Goal: Transaction & Acquisition: Purchase product/service

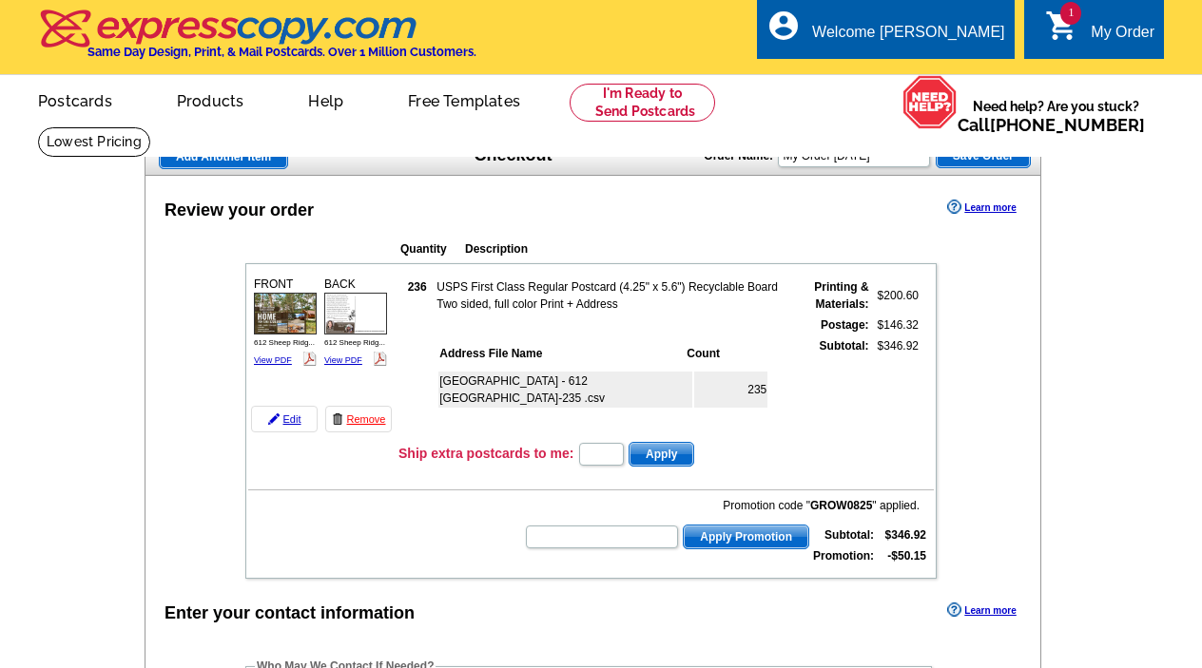
click at [1094, 27] on div "My Order" at bounding box center [1123, 37] width 64 height 27
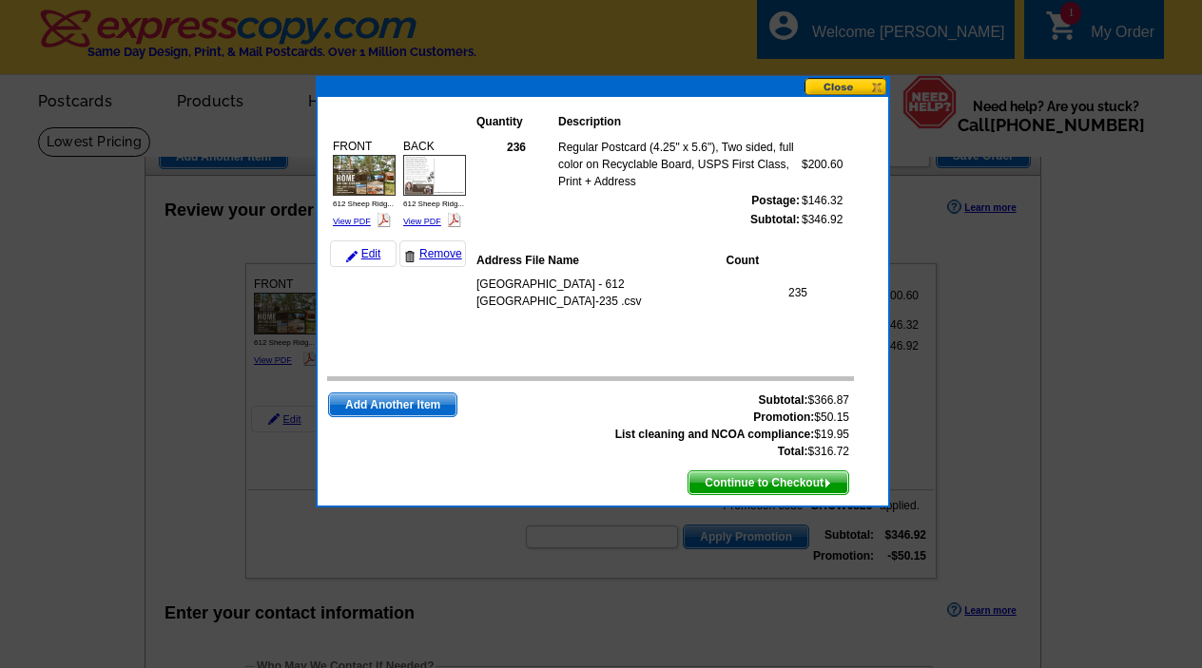
click at [839, 80] on button at bounding box center [846, 87] width 84 height 18
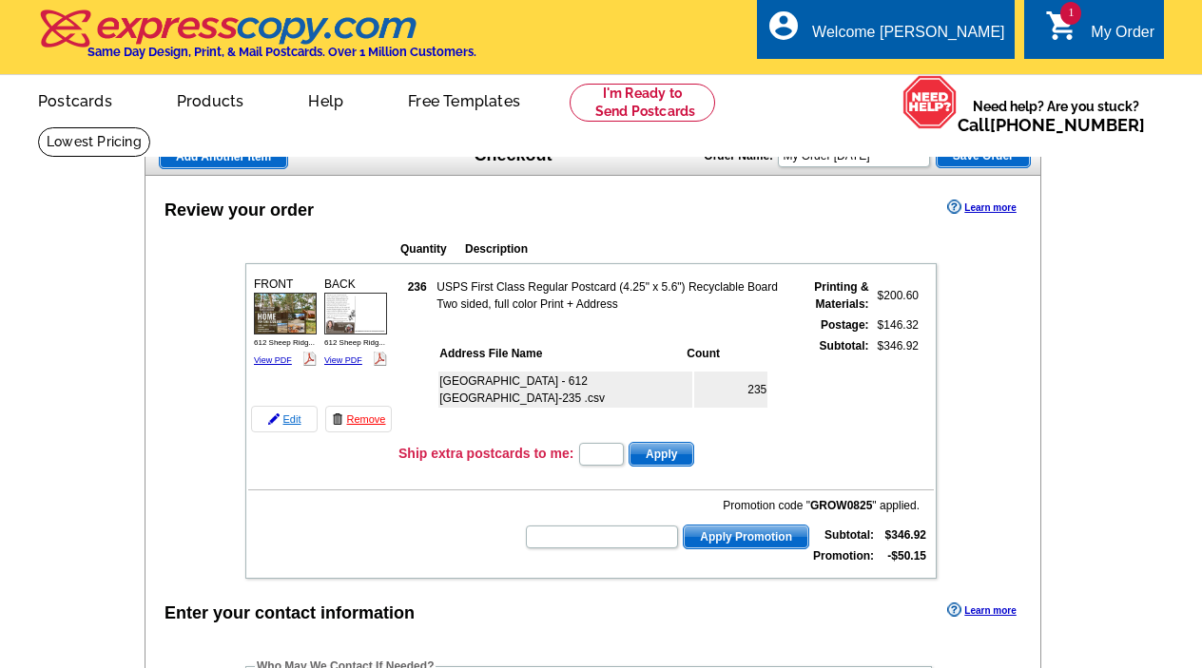
click at [295, 420] on link "Edit" at bounding box center [284, 419] width 67 height 27
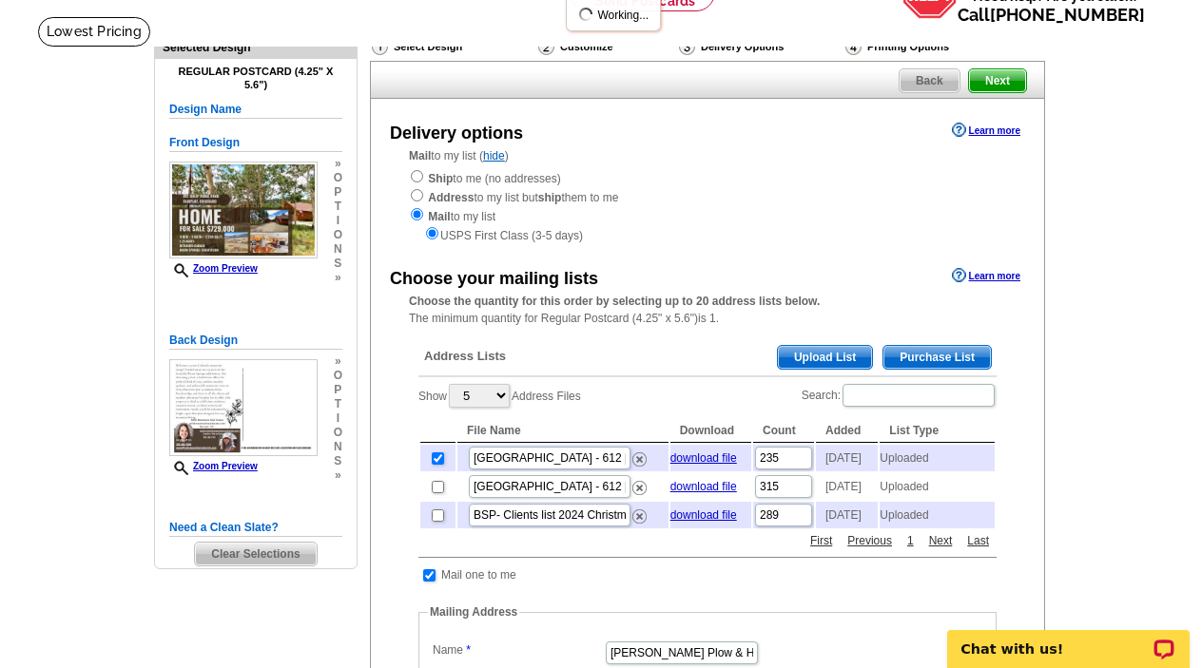
scroll to position [228, 0]
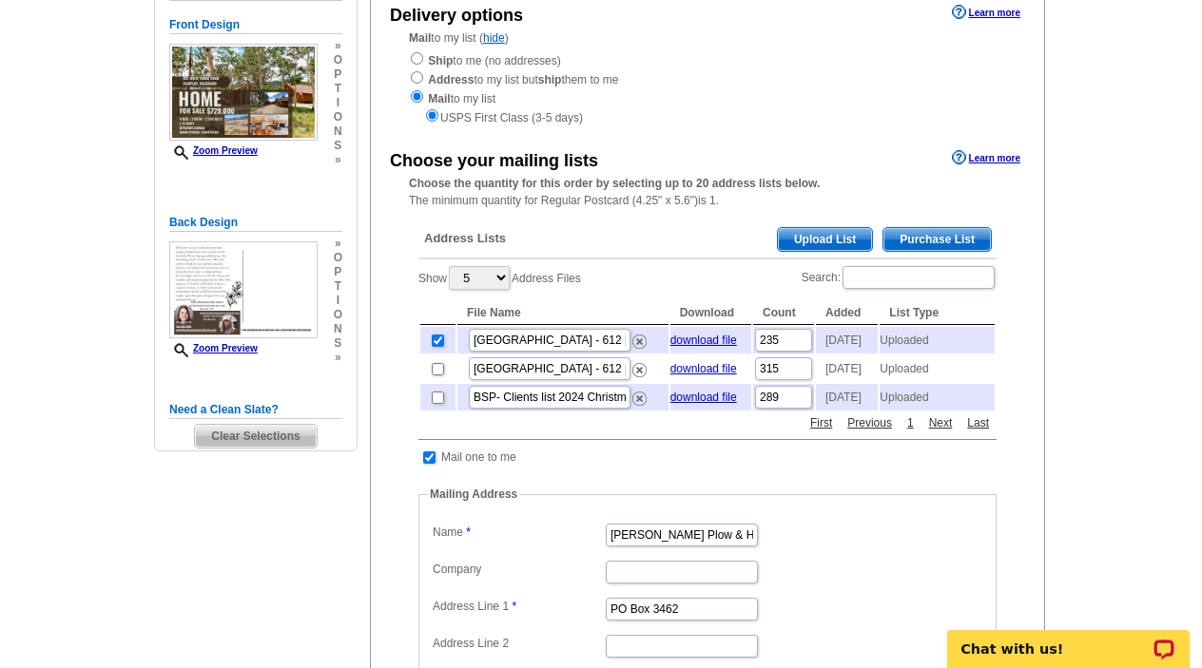
click at [441, 337] on input "checkbox" at bounding box center [438, 341] width 12 height 12
checkbox input "false"
click at [820, 232] on span "Upload List" at bounding box center [825, 239] width 94 height 23
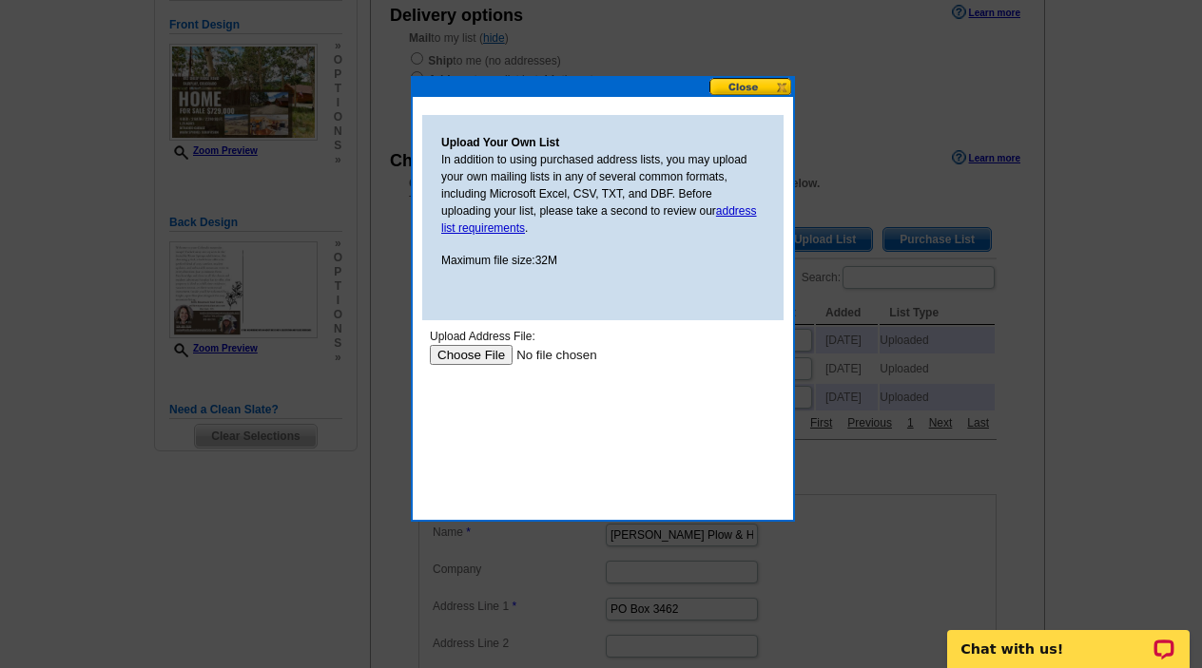
scroll to position [0, 0]
click at [476, 347] on input "file" at bounding box center [550, 355] width 241 height 20
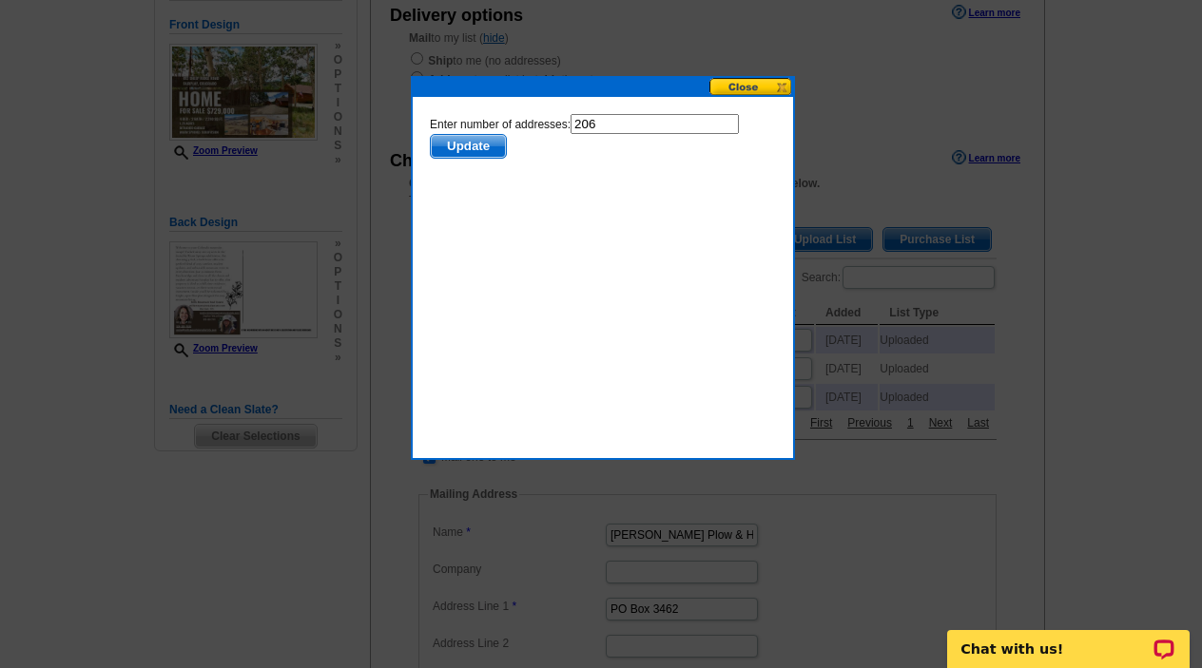
click at [604, 126] on input "206" at bounding box center [655, 124] width 168 height 20
type input "205"
click at [482, 141] on span "Update" at bounding box center [468, 146] width 75 height 23
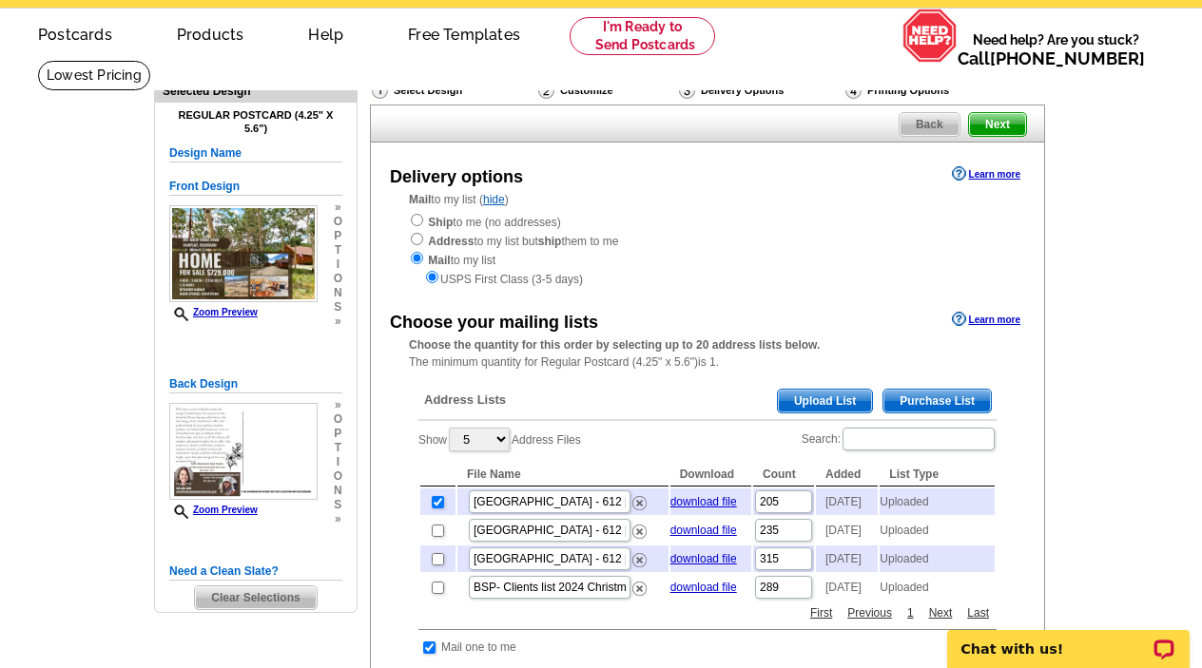
scroll to position [65, 0]
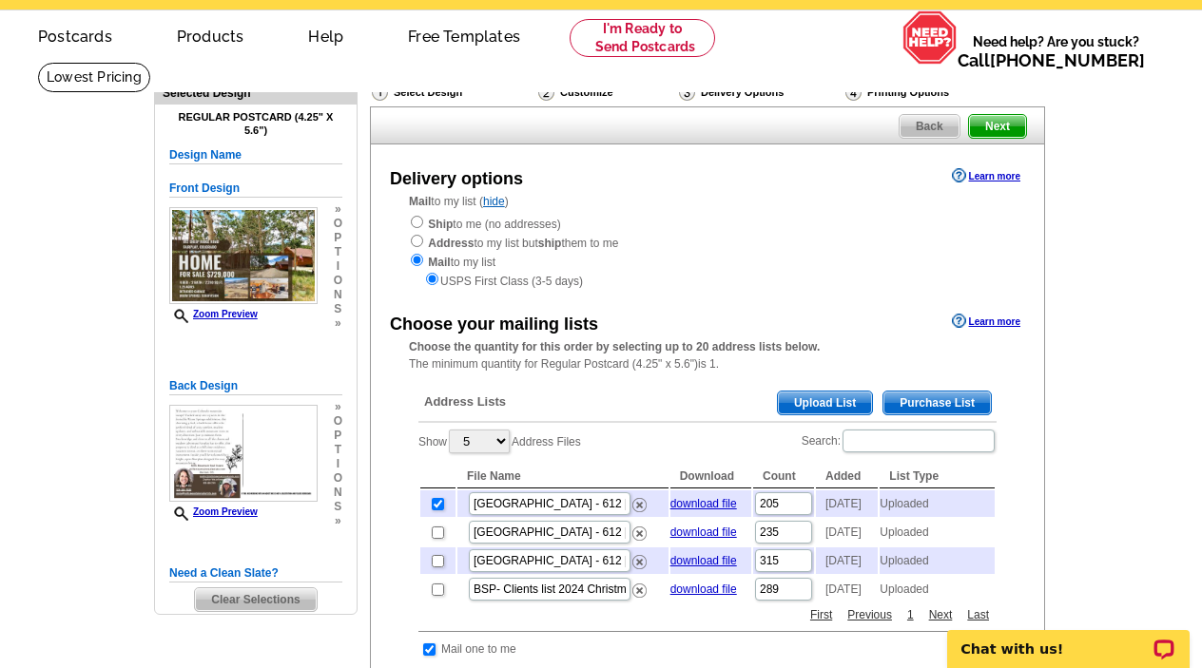
click at [989, 132] on span "Next" at bounding box center [997, 126] width 57 height 23
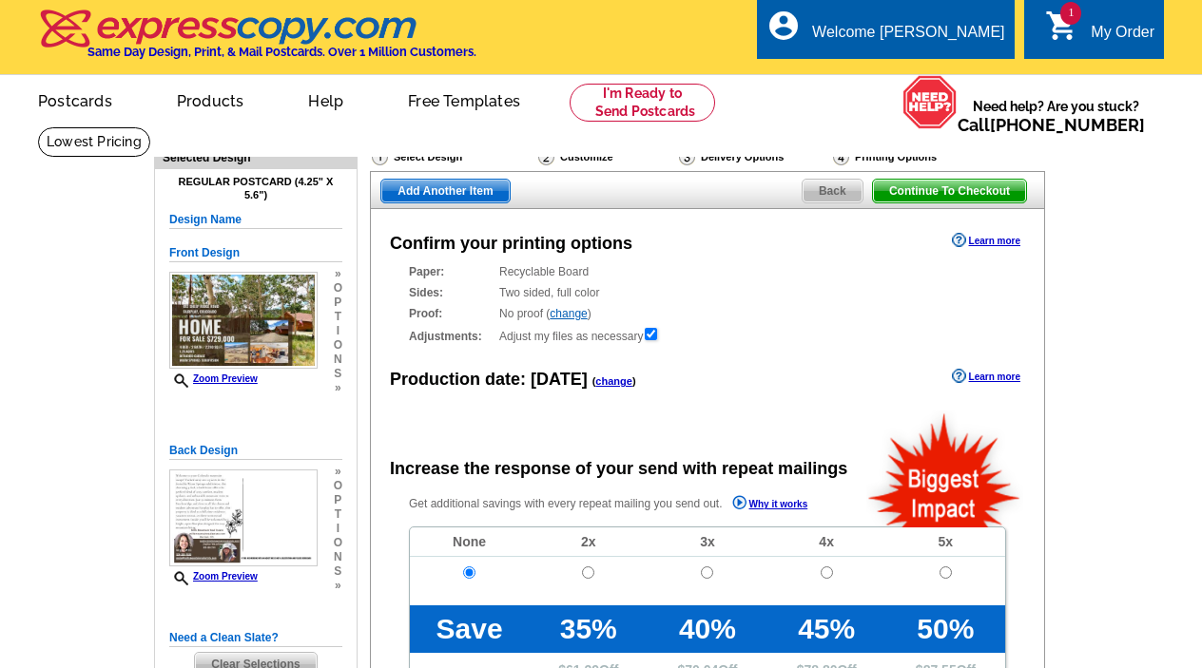
radio input "false"
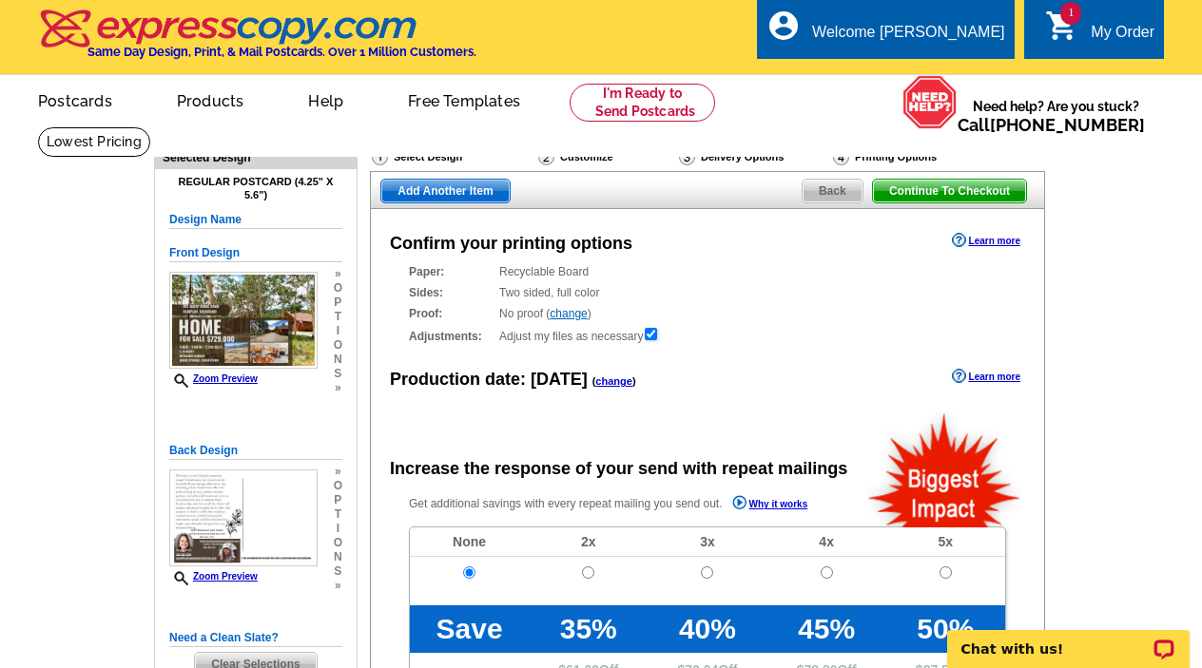
click at [915, 187] on span "Continue To Checkout" at bounding box center [949, 191] width 153 height 23
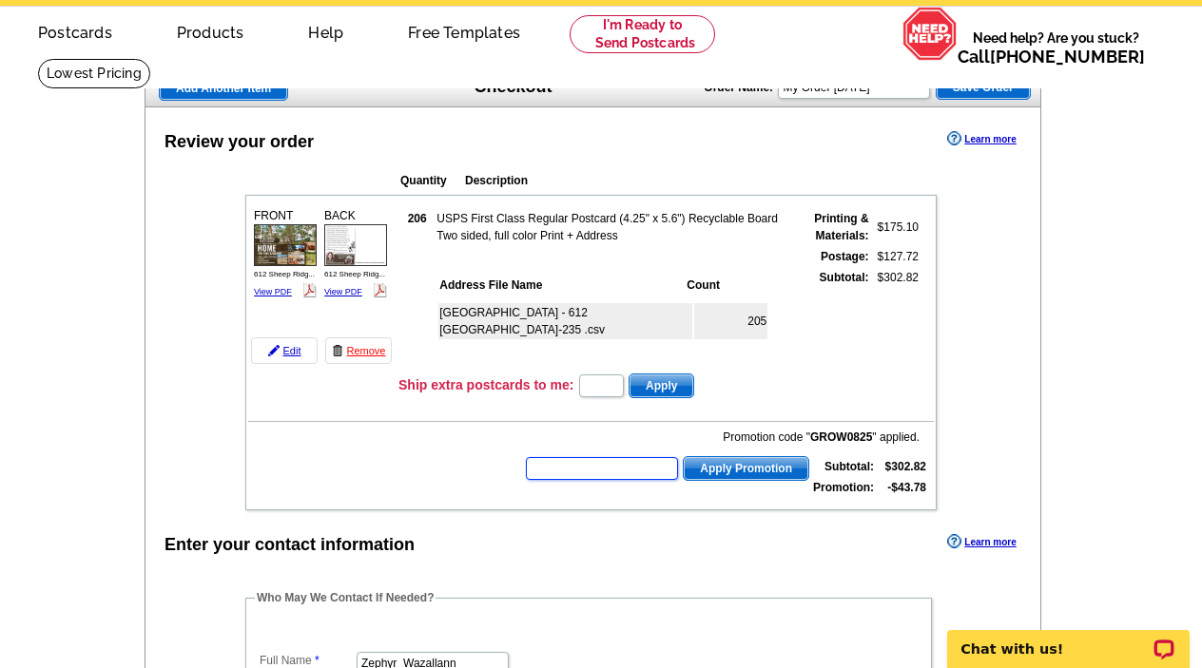
click at [602, 473] on input "text" at bounding box center [602, 468] width 152 height 23
type input "sms40"
click at [728, 467] on span "Apply Promotion" at bounding box center [746, 468] width 125 height 23
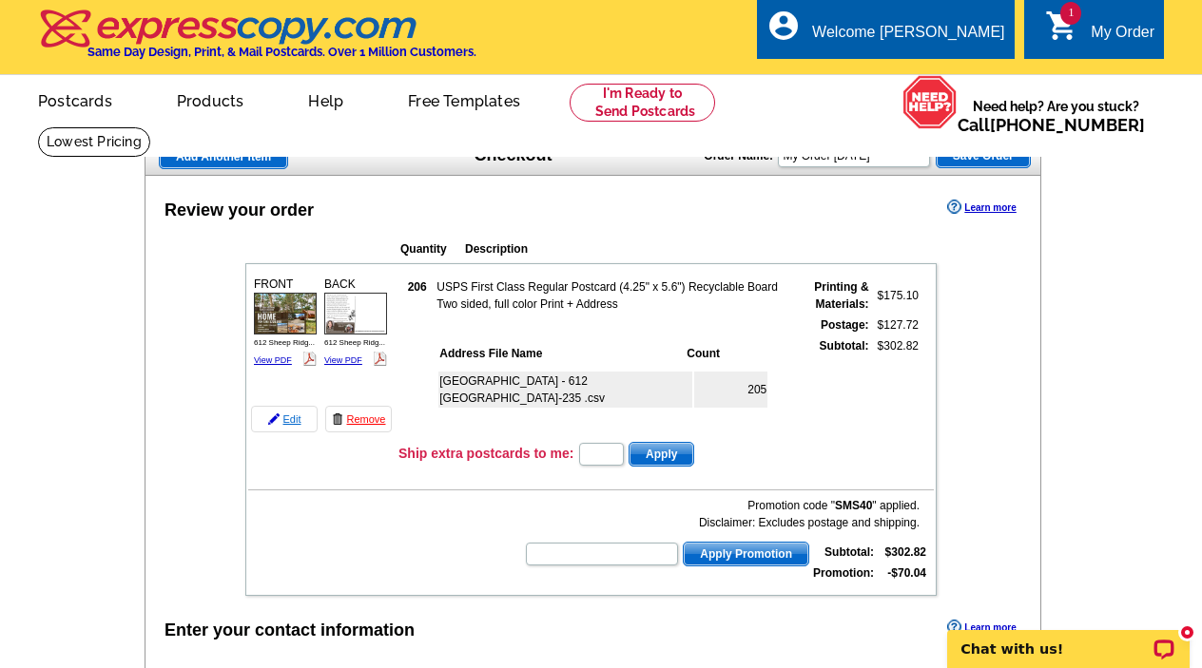
click at [290, 418] on link "Edit" at bounding box center [284, 419] width 67 height 27
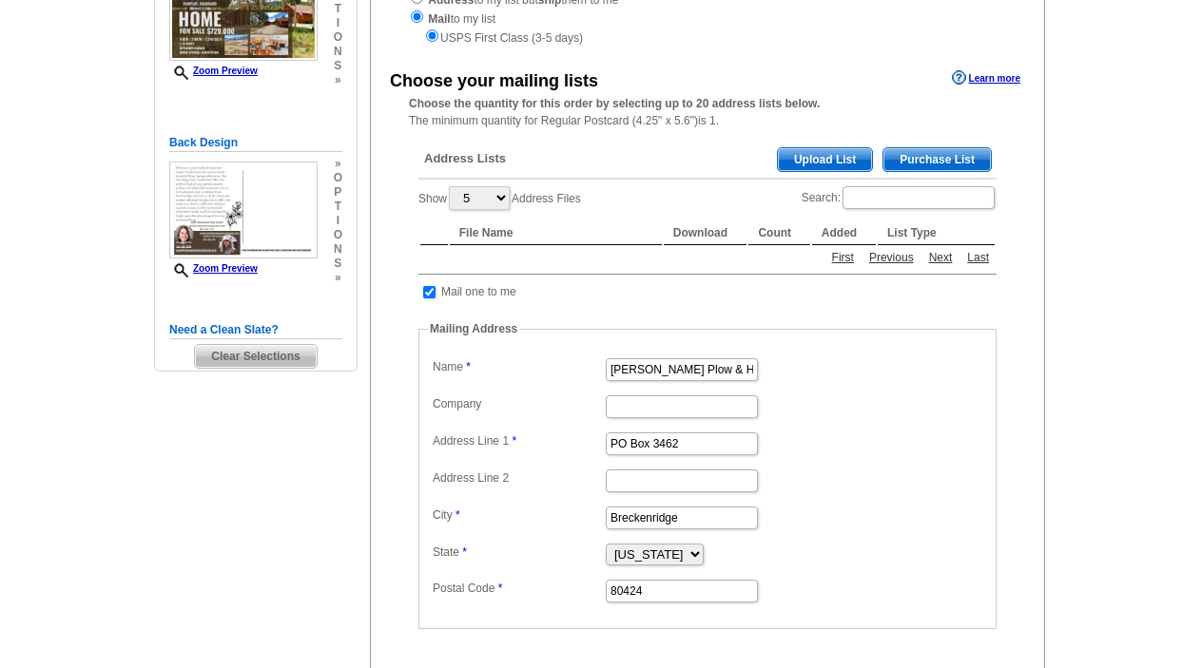
scroll to position [311, 0]
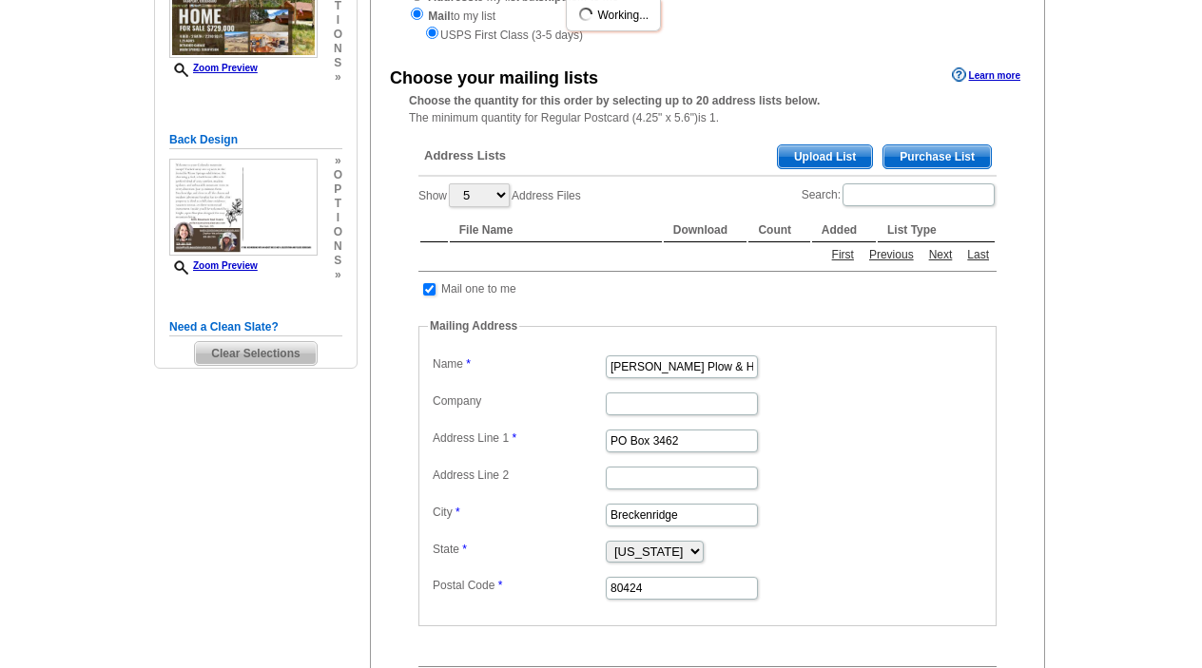
click at [830, 145] on span "Upload List" at bounding box center [825, 156] width 94 height 23
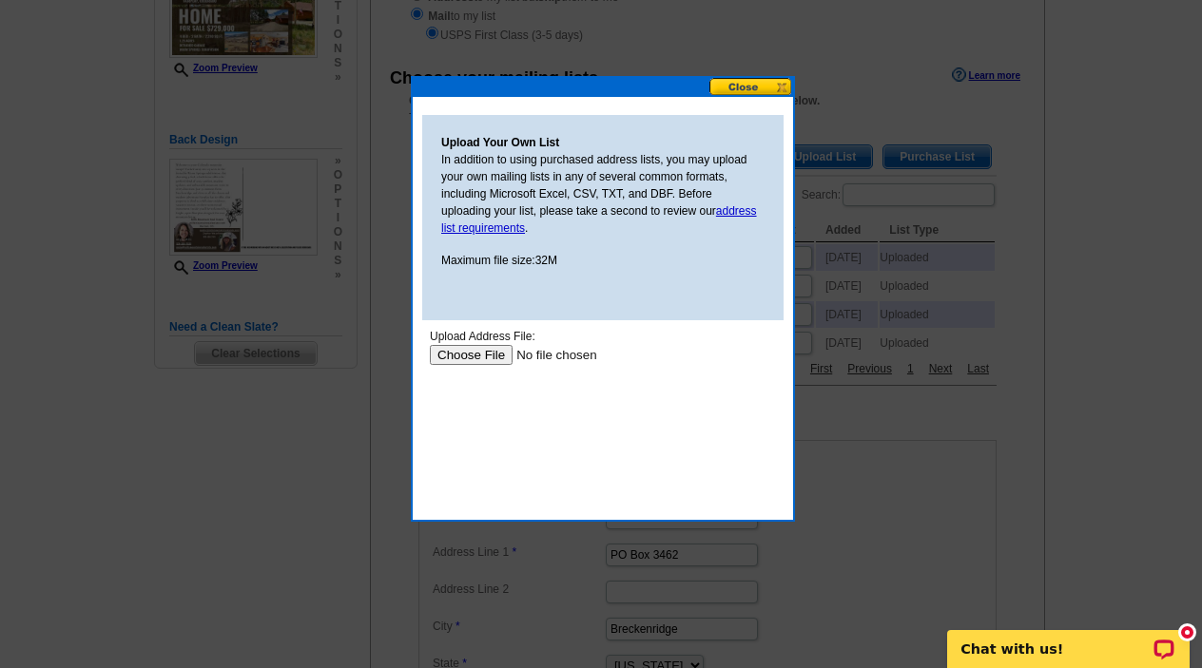
scroll to position [0, 0]
click at [474, 351] on input "file" at bounding box center [550, 355] width 241 height 20
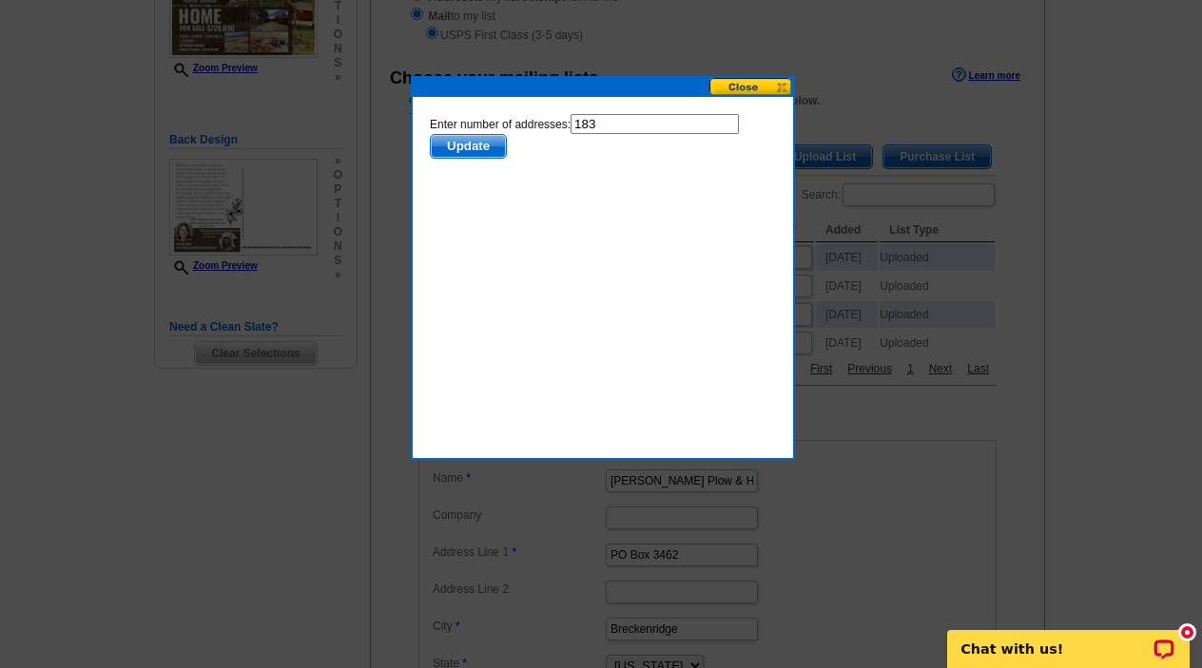
click at [601, 125] on input "183" at bounding box center [655, 124] width 168 height 20
type input "182"
click at [477, 142] on span "Update" at bounding box center [468, 146] width 75 height 23
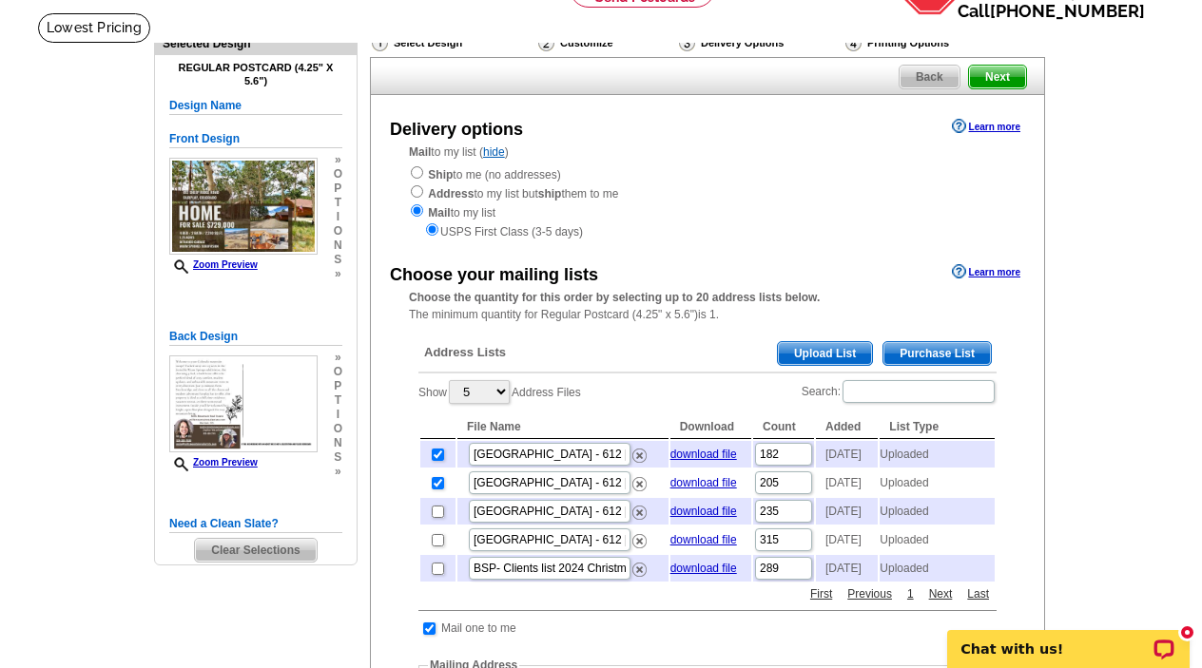
click at [439, 486] on input "checkbox" at bounding box center [438, 483] width 12 height 12
checkbox input "false"
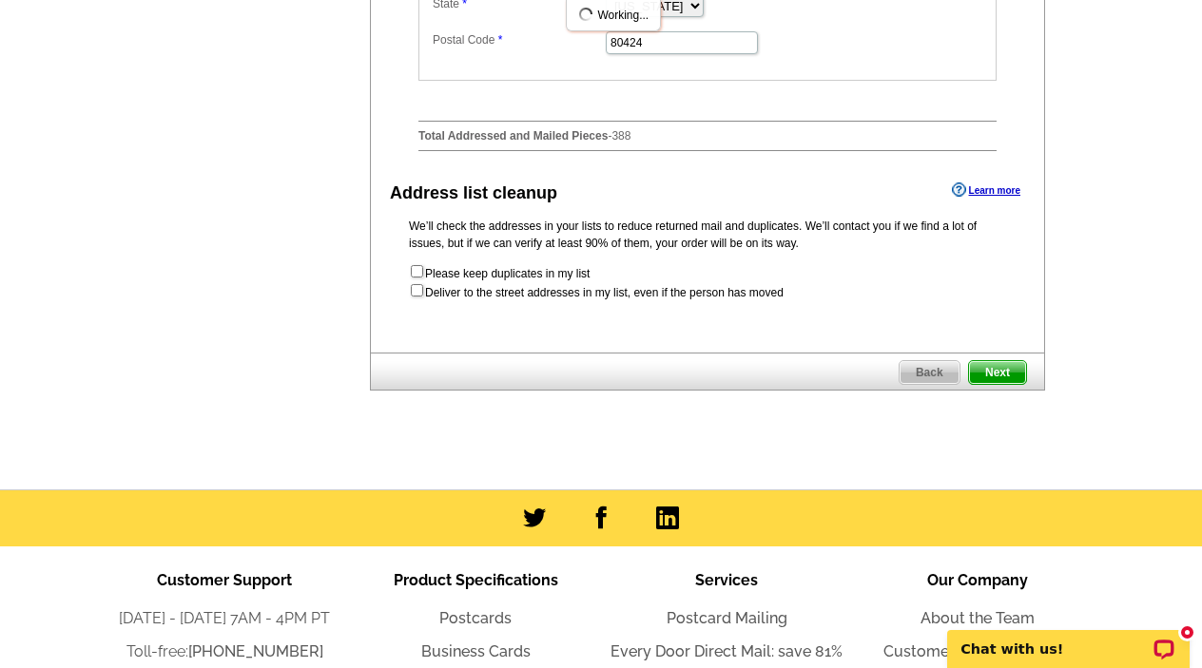
scroll to position [1030, 0]
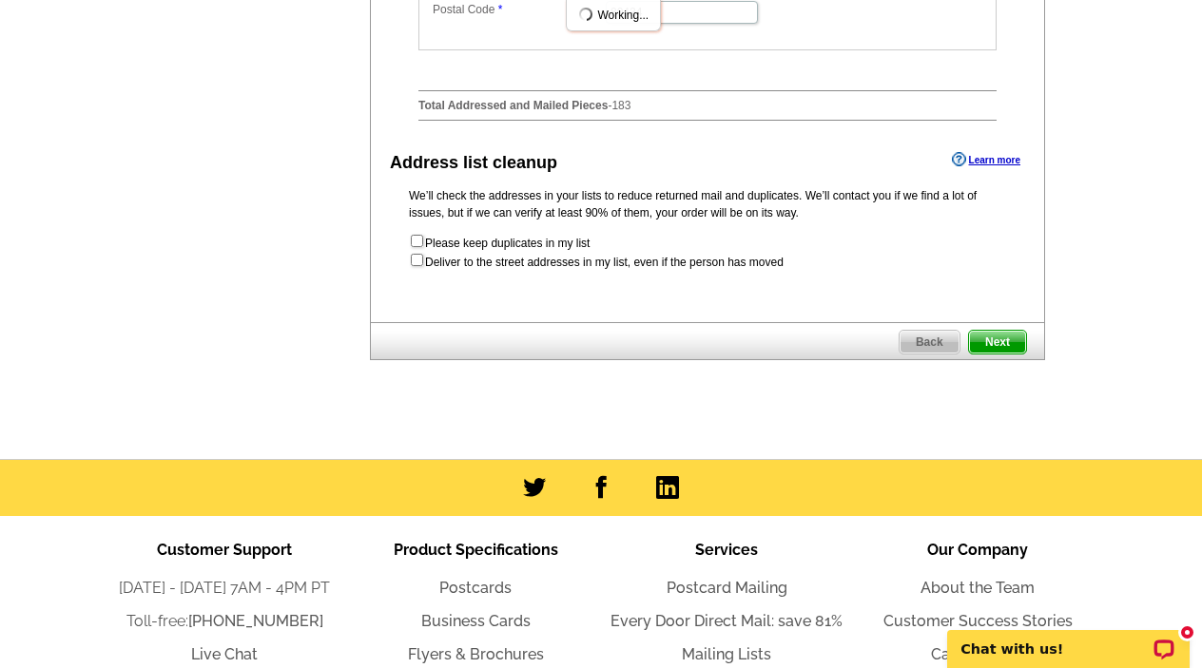
click at [998, 354] on span "Next" at bounding box center [997, 342] width 57 height 23
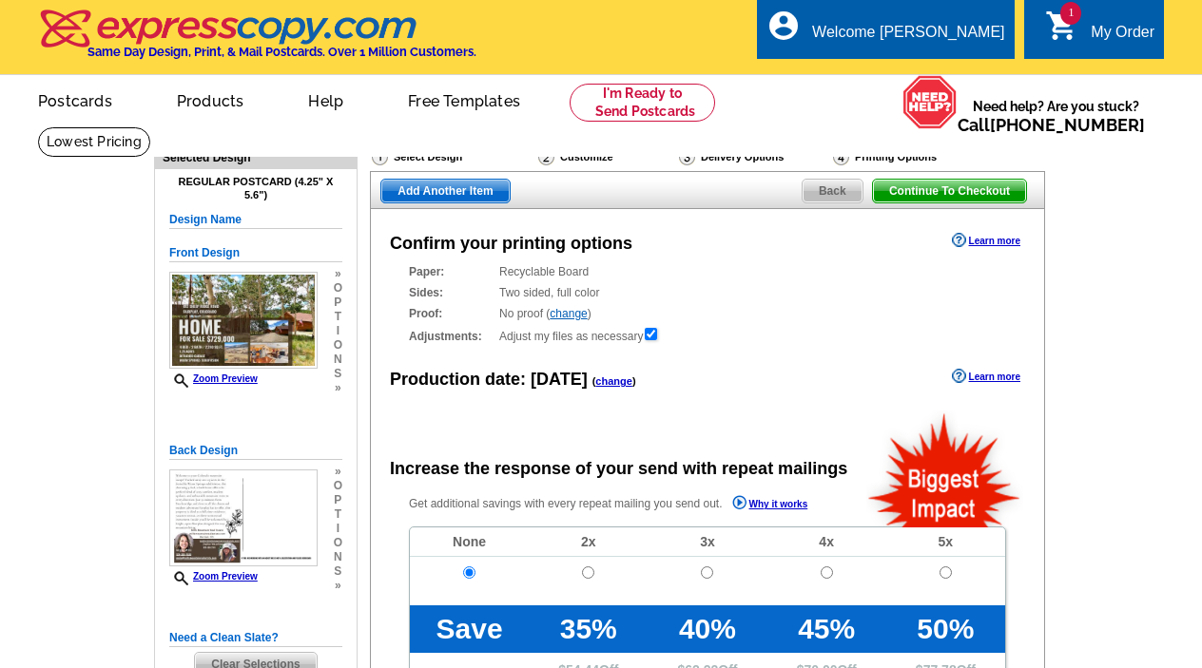
radio input "false"
click at [1004, 192] on span "Continue To Checkout" at bounding box center [949, 191] width 153 height 23
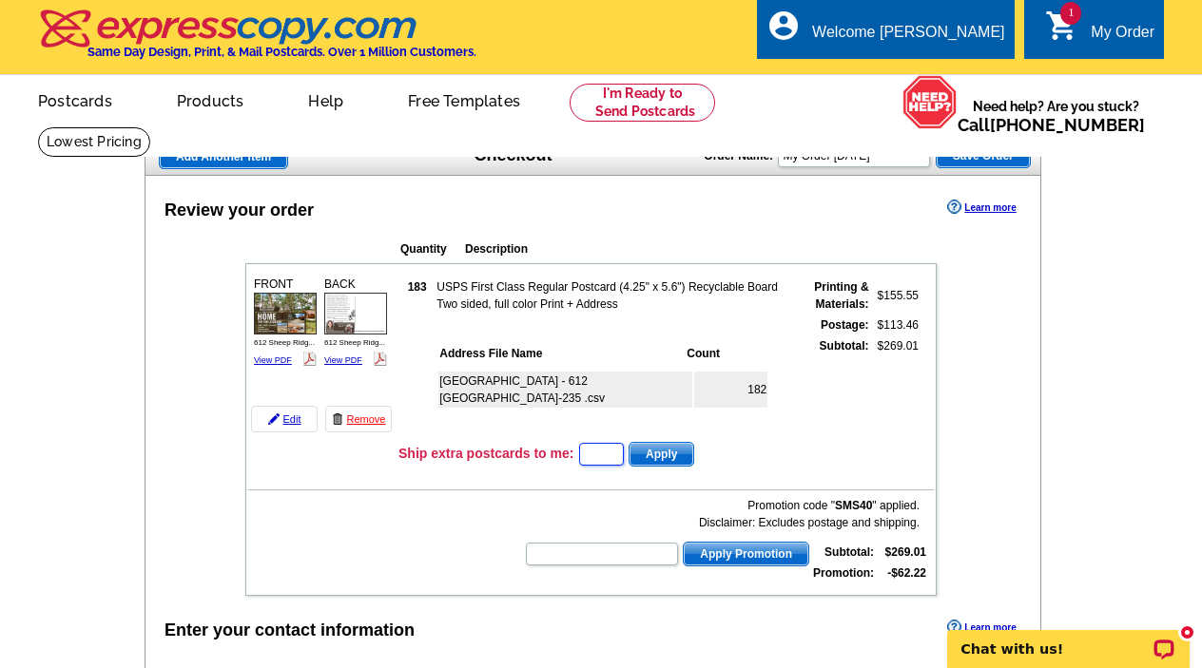
click at [590, 456] on input "text" at bounding box center [601, 454] width 45 height 23
click at [578, 551] on input "text" at bounding box center [602, 554] width 152 height 23
type input "grow0825"
click at [730, 562] on span "Apply Promotion" at bounding box center [746, 554] width 125 height 23
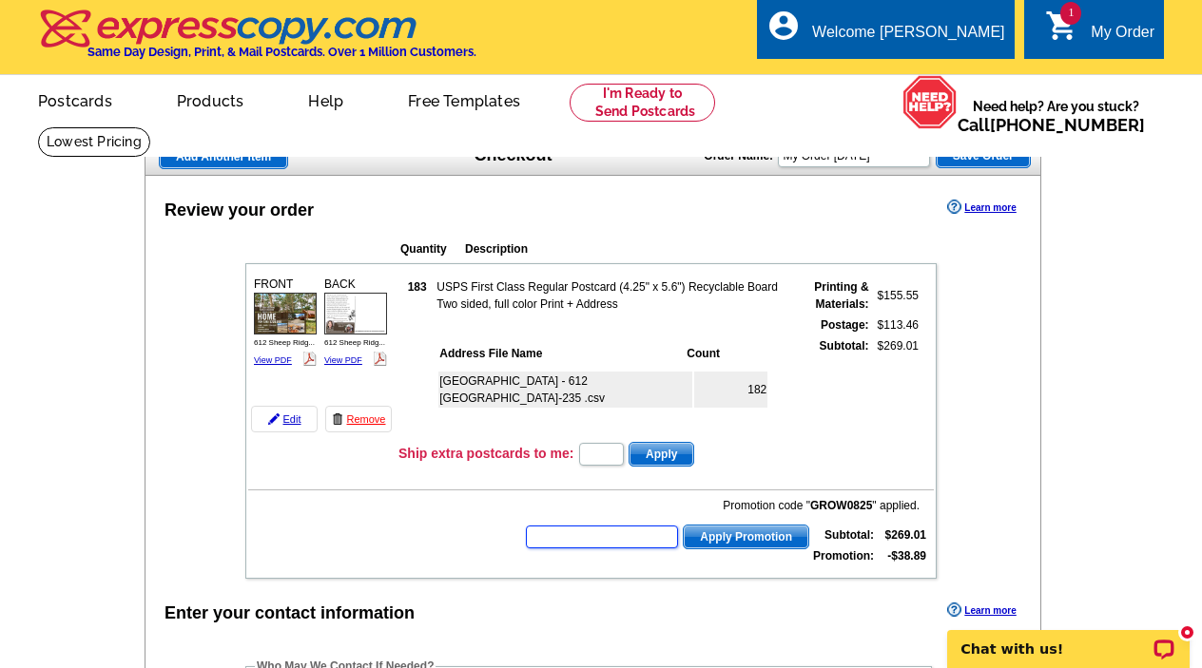
click at [629, 535] on input "text" at bounding box center [602, 537] width 152 height 23
type input "sms40"
click at [711, 539] on span "Apply Promotion" at bounding box center [746, 537] width 125 height 23
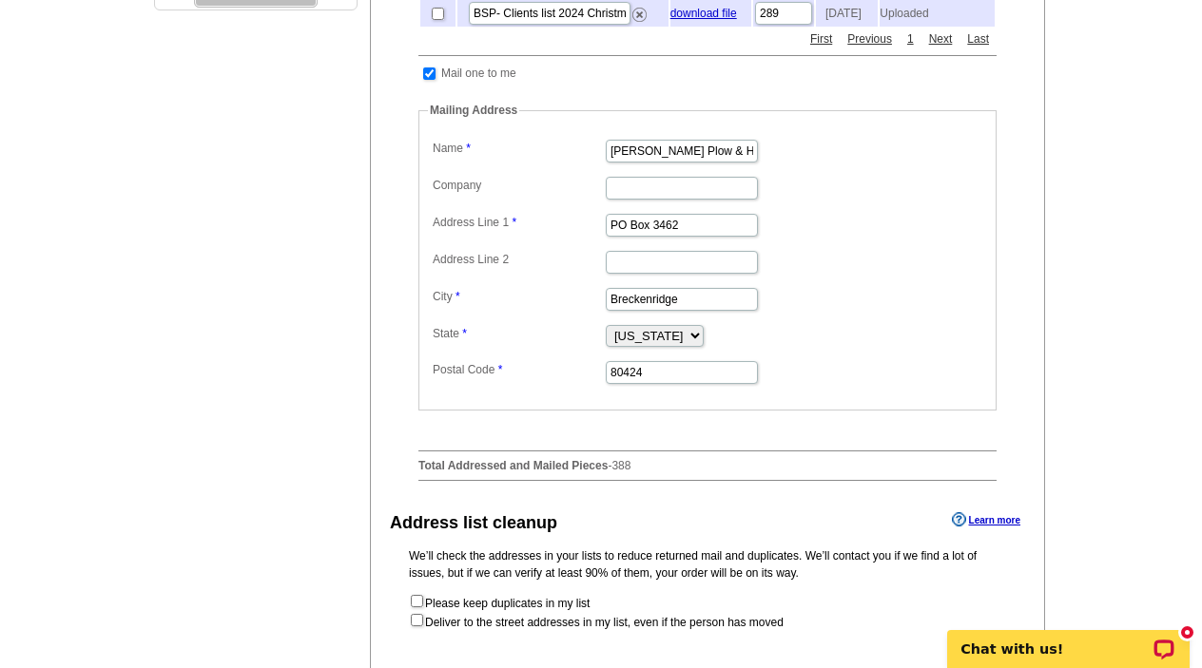
scroll to position [739, 0]
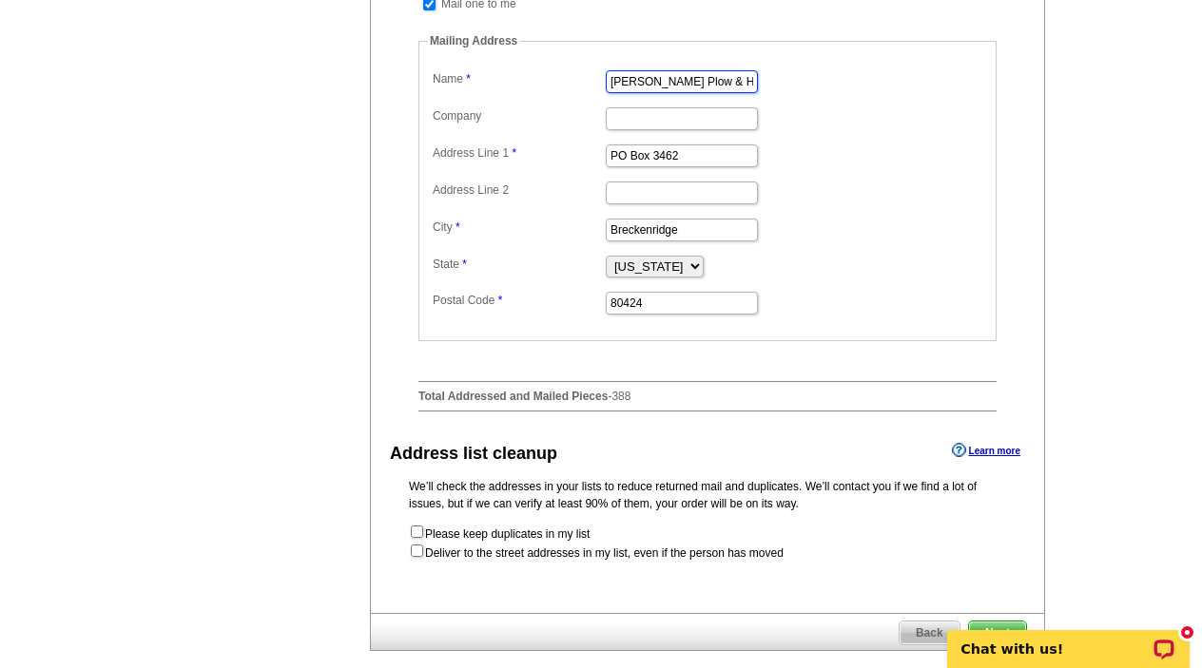
drag, startPoint x: 612, startPoint y: 110, endPoint x: 812, endPoint y: 107, distance: 199.7
type input "Zephyr Wazallan"
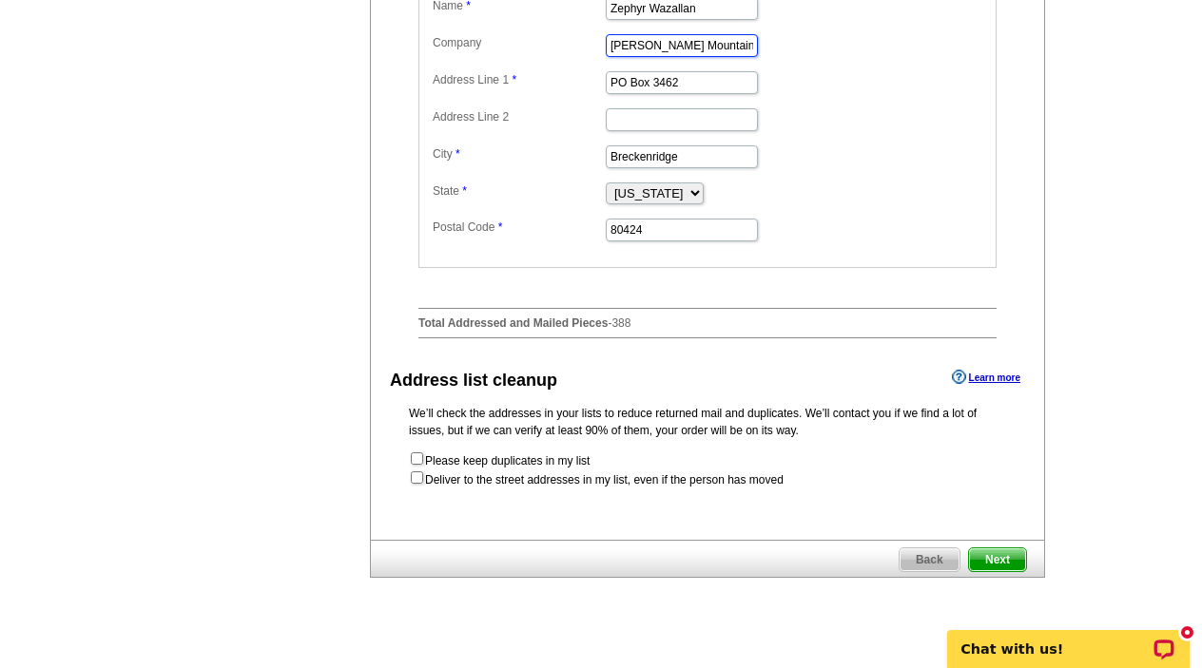
scroll to position [801, 0]
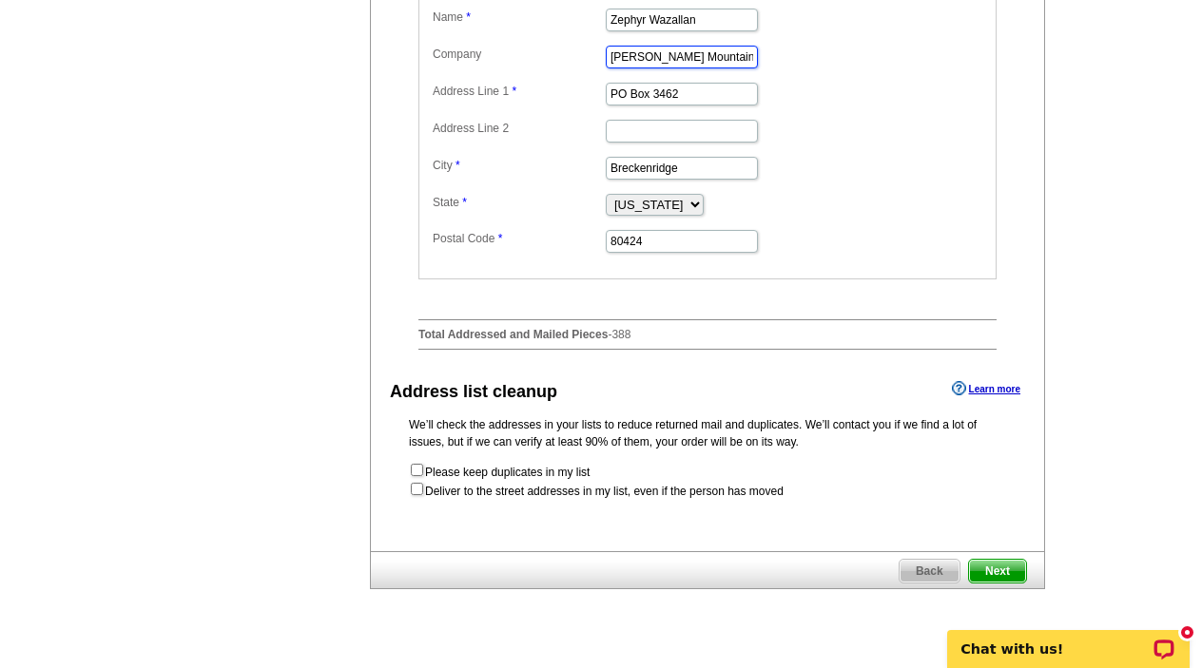
type input "[PERSON_NAME] Mountain Real Estate"
click at [1002, 583] on span "Next" at bounding box center [997, 571] width 57 height 23
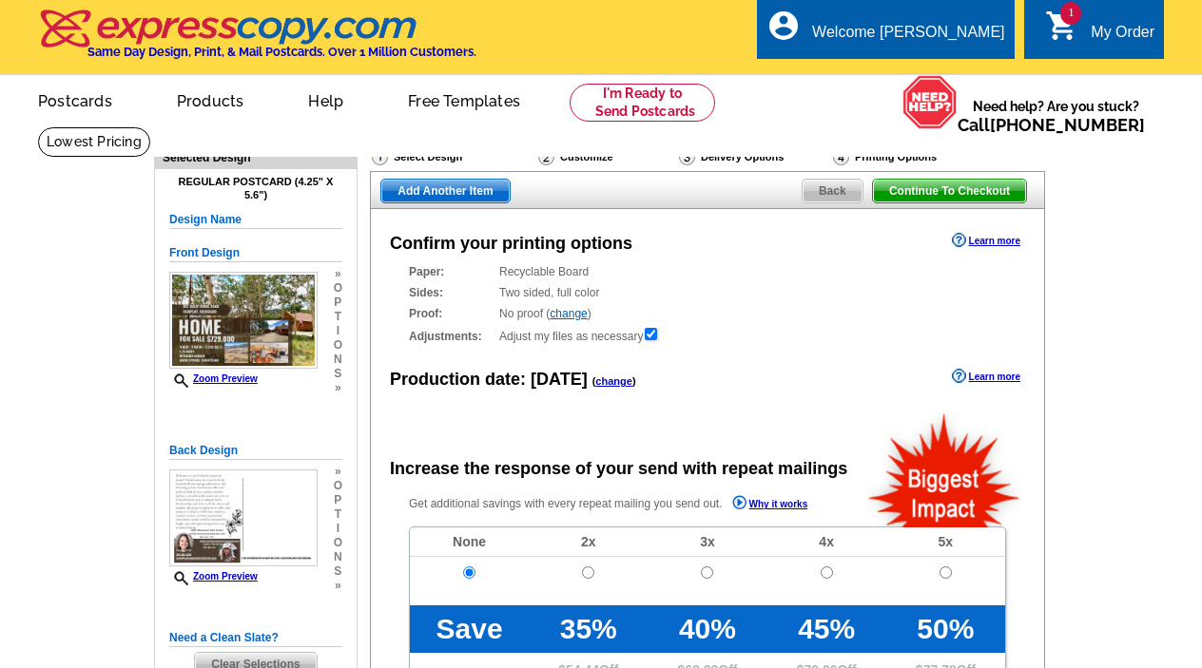
radio input "false"
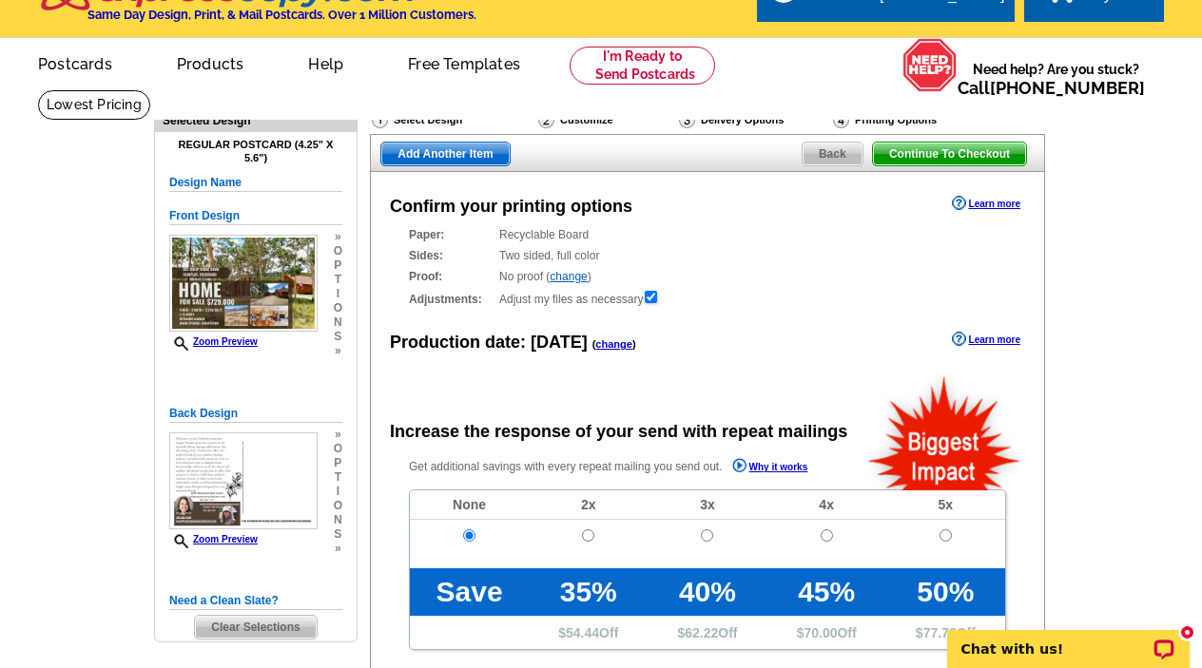
scroll to position [36, 0]
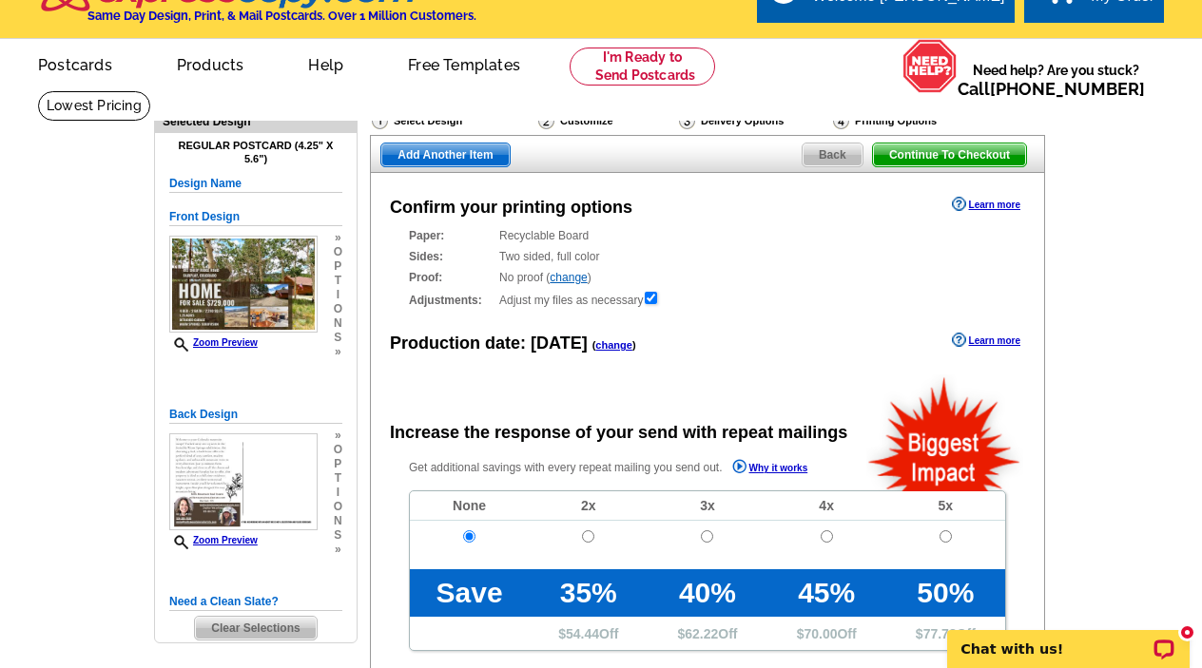
click at [841, 156] on span "Back" at bounding box center [833, 155] width 60 height 23
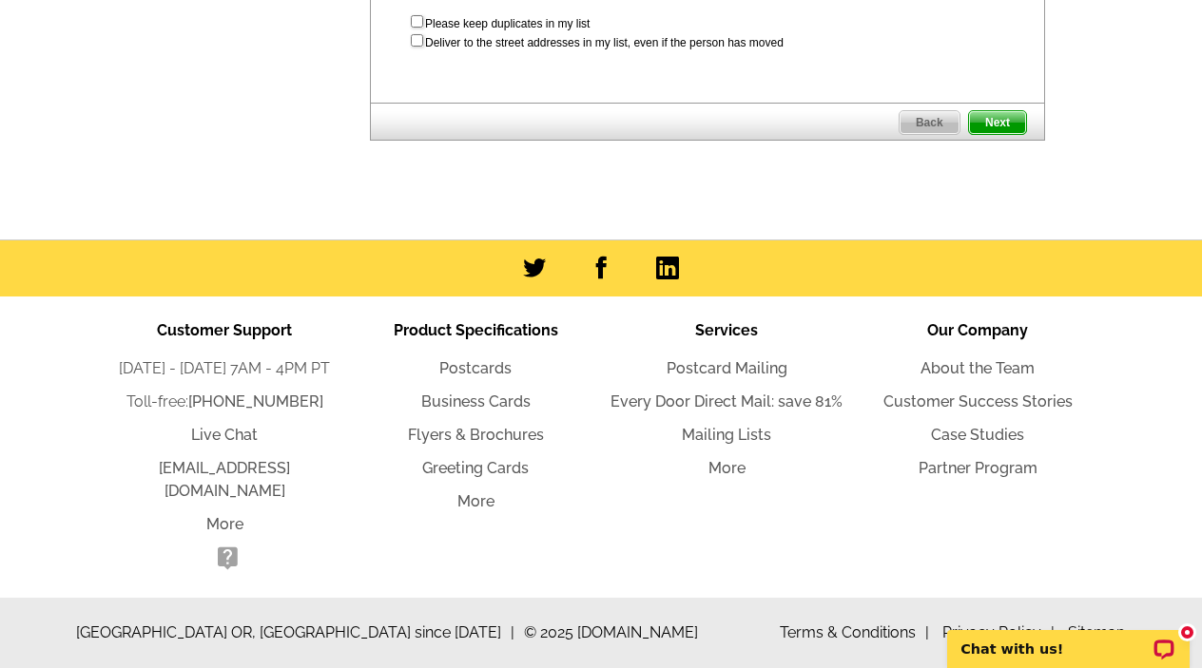
scroll to position [1249, 0]
type input "Zephyr Wazallann"
click at [1008, 134] on span "Next" at bounding box center [997, 122] width 57 height 23
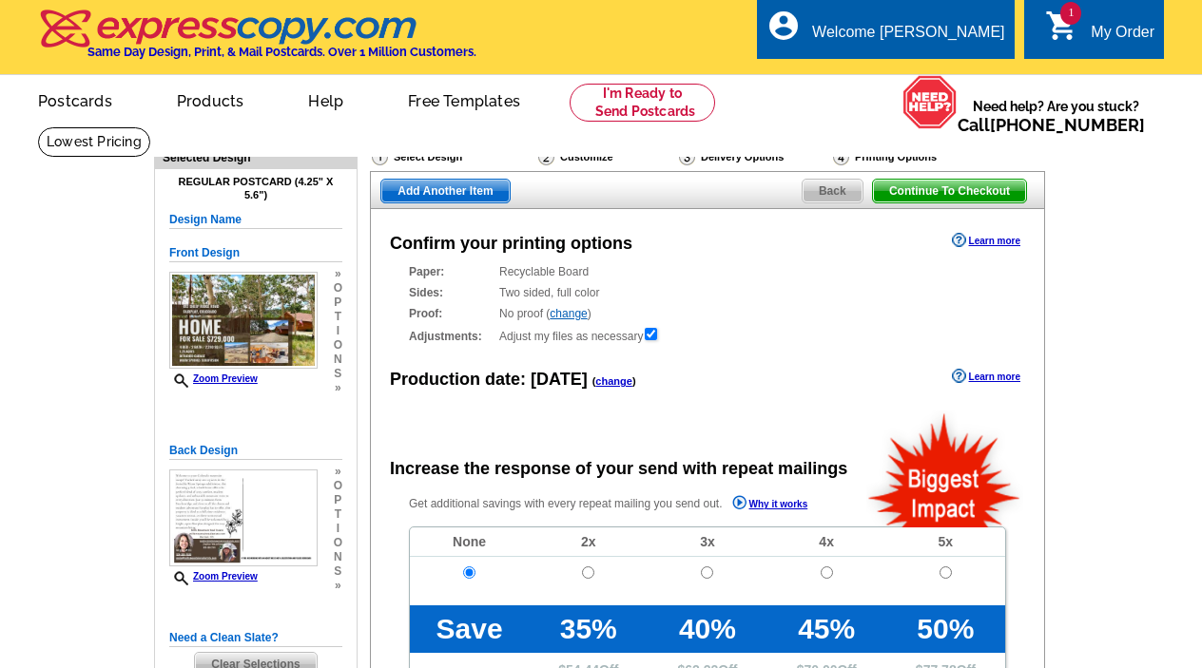
radio input "false"
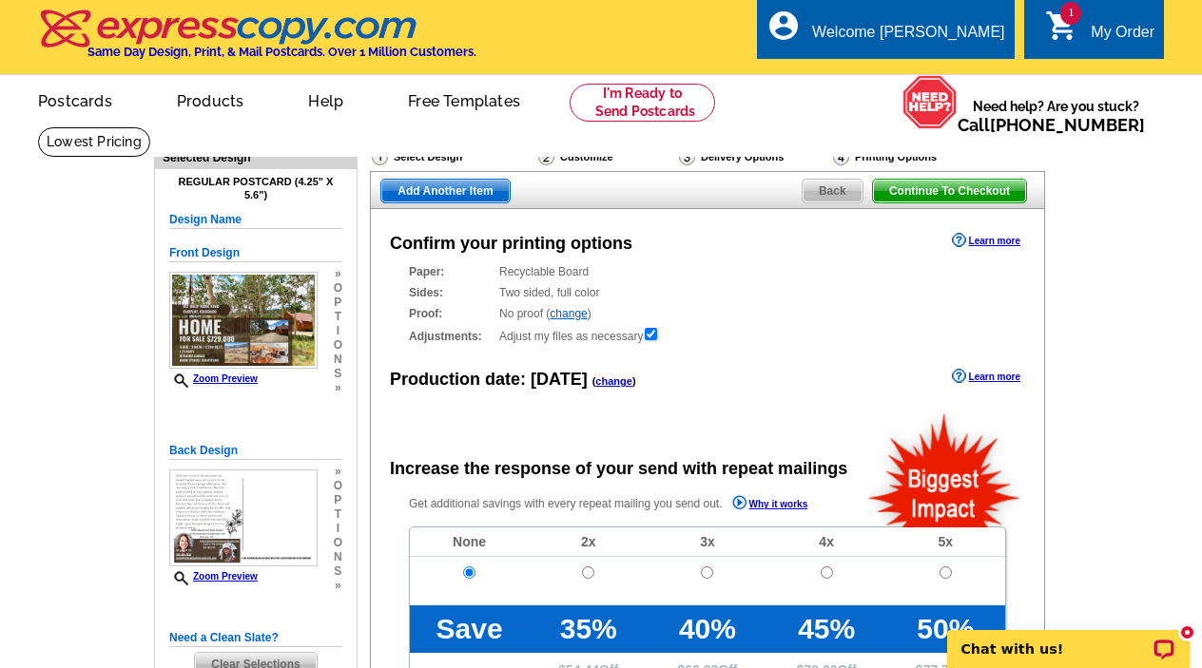
click at [929, 183] on span "Continue To Checkout" at bounding box center [949, 191] width 153 height 23
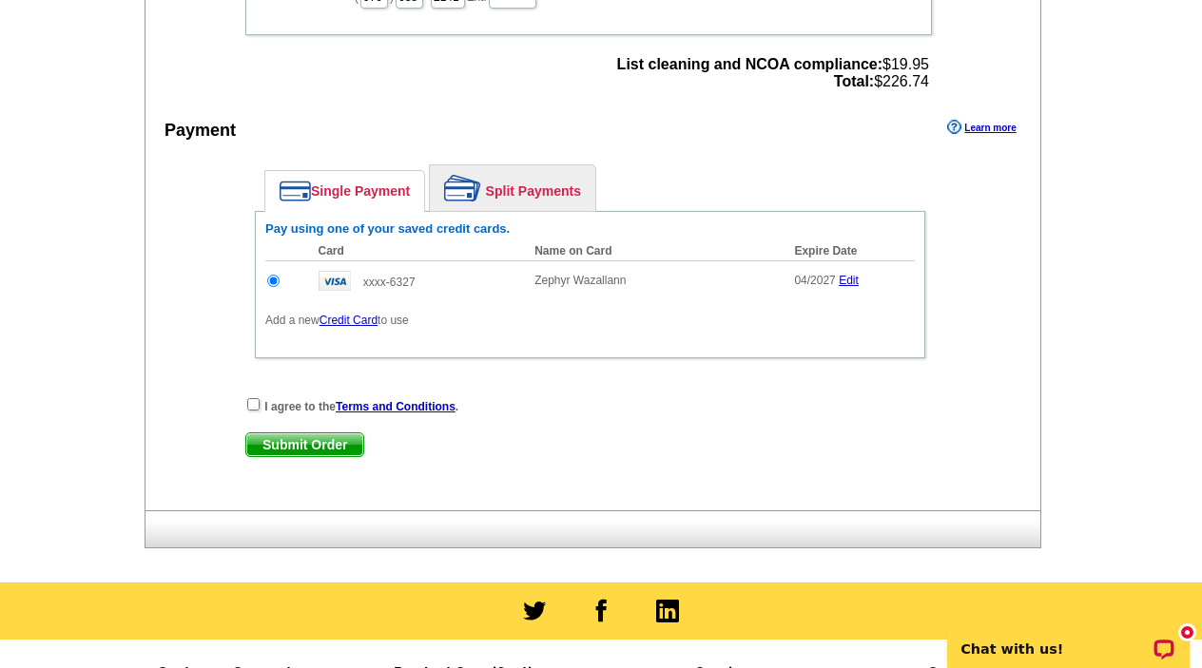
click at [360, 319] on link "Credit Card" at bounding box center [348, 320] width 58 height 13
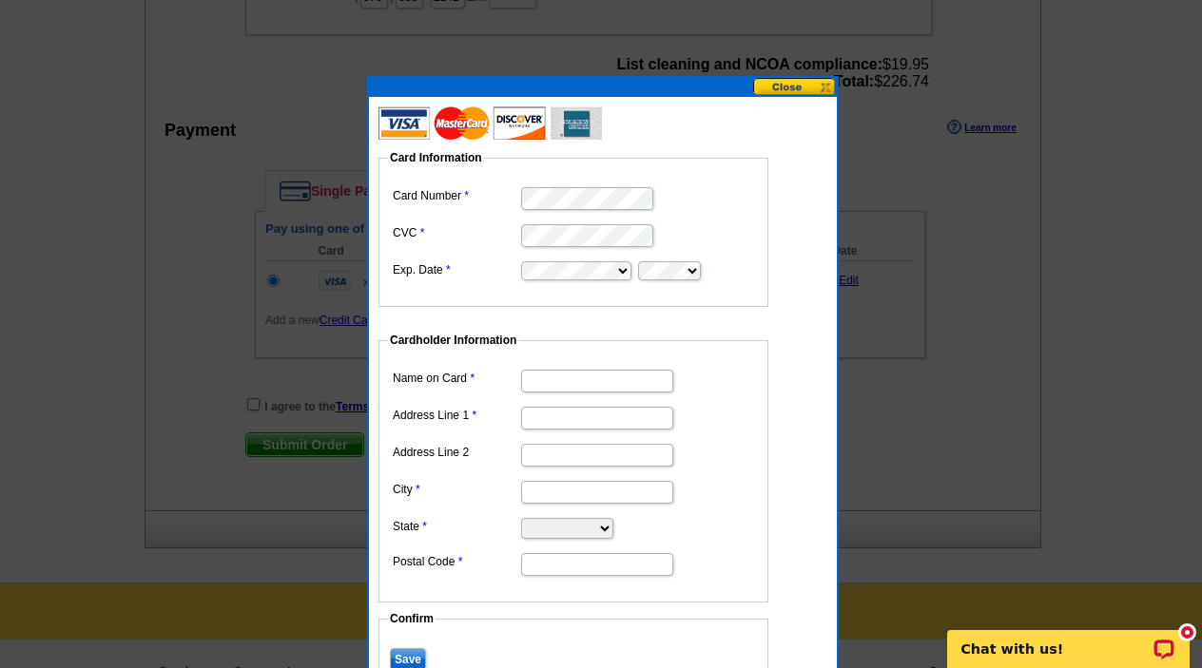
type input "Zephyr Wazallann"
type input "PO box 3462"
type input "Breckenridge"
select select "CO"
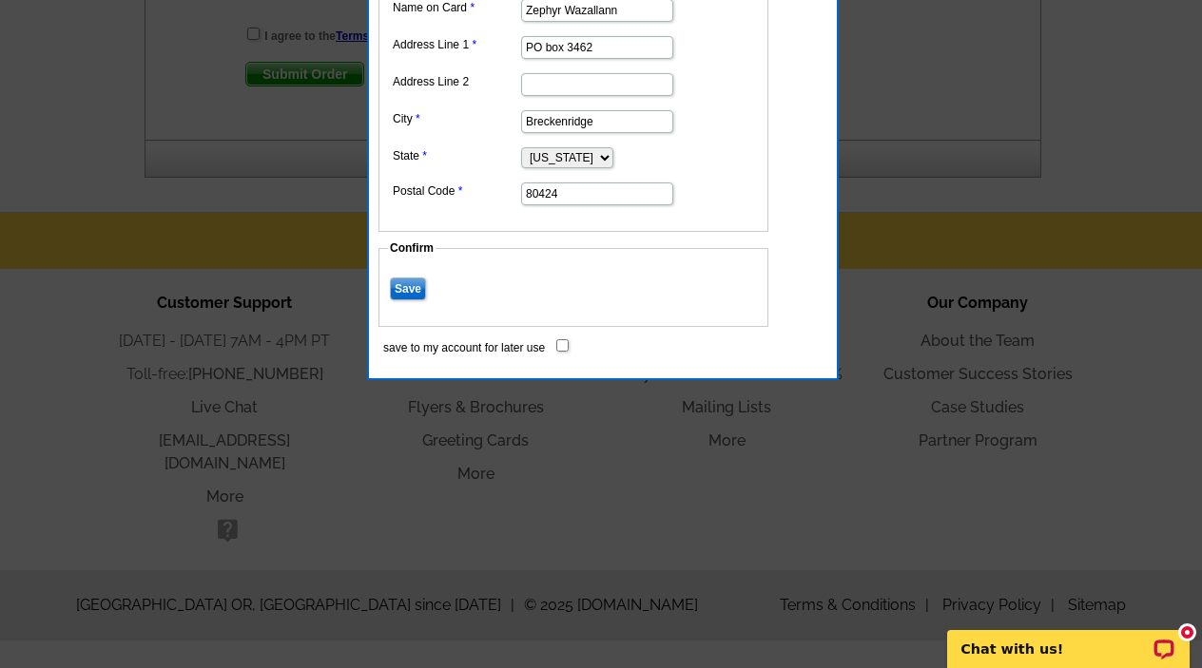
scroll to position [1197, 0]
type input "80424"
click at [413, 290] on input "Save" at bounding box center [408, 289] width 36 height 23
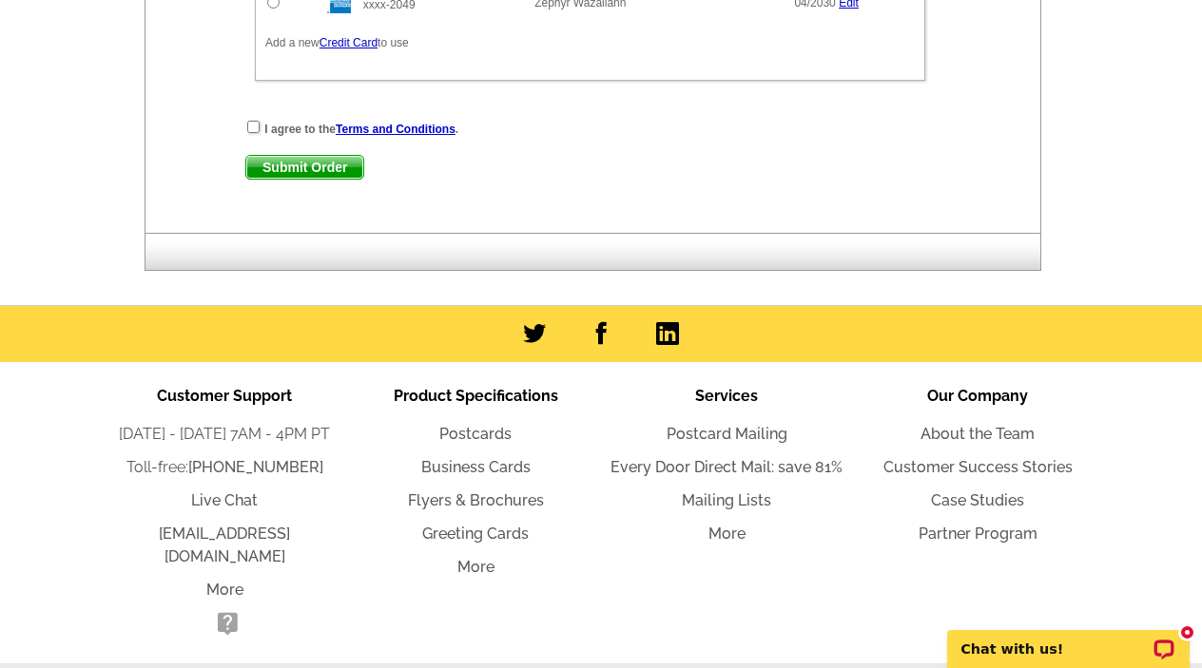
scroll to position [876, 0]
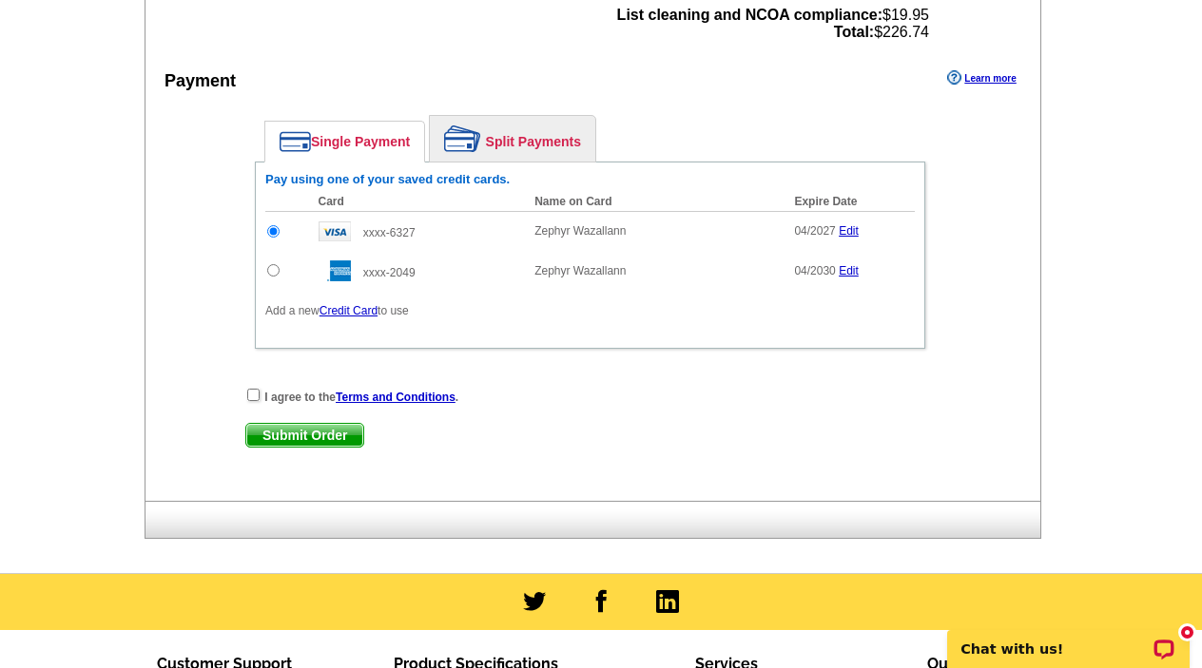
click at [269, 271] on input "radio" at bounding box center [273, 270] width 12 height 12
radio input "true"
click at [251, 397] on input "checkbox" at bounding box center [253, 395] width 12 height 12
checkbox input "true"
click at [320, 431] on span "Submit Order" at bounding box center [304, 435] width 117 height 23
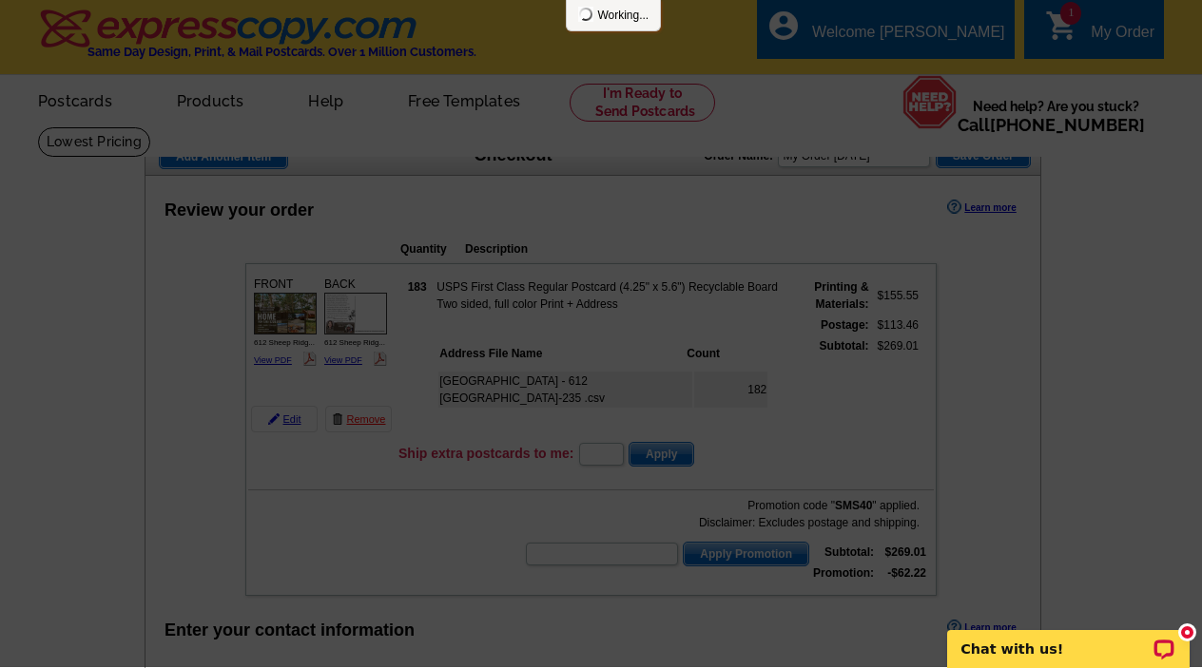
scroll to position [0, 0]
